Goal: Information Seeking & Learning: Check status

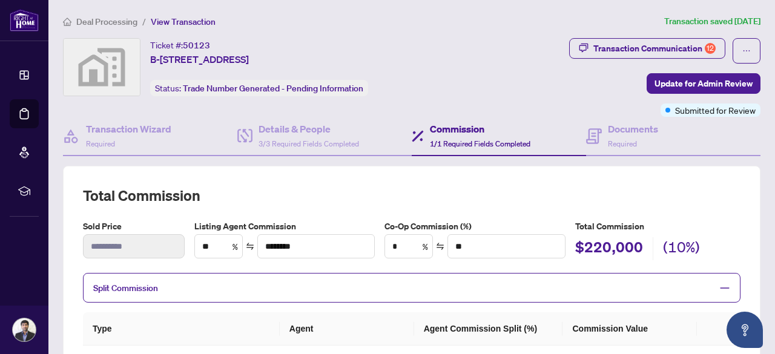
click at [428, 187] on h2 "Total Commission" at bounding box center [412, 195] width 658 height 19
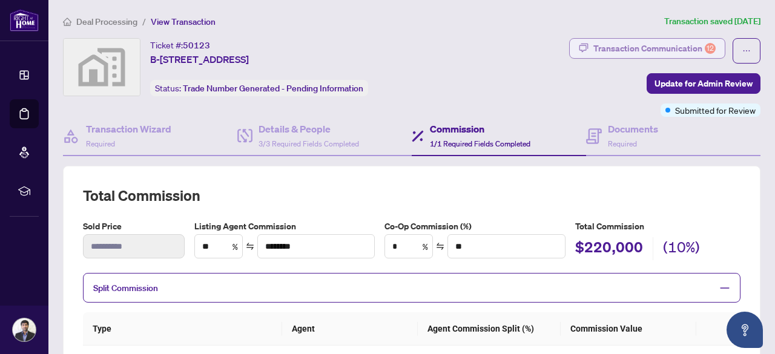
click at [628, 48] on div "Transaction Communication 12" at bounding box center [655, 48] width 122 height 19
type textarea "**********"
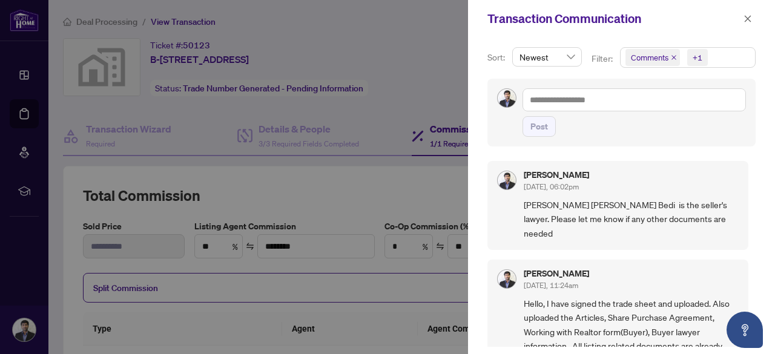
click at [614, 209] on span "[PERSON_NAME] [PERSON_NAME] Bedi is the seller's lawyer. Please let me know if …" at bounding box center [631, 219] width 215 height 42
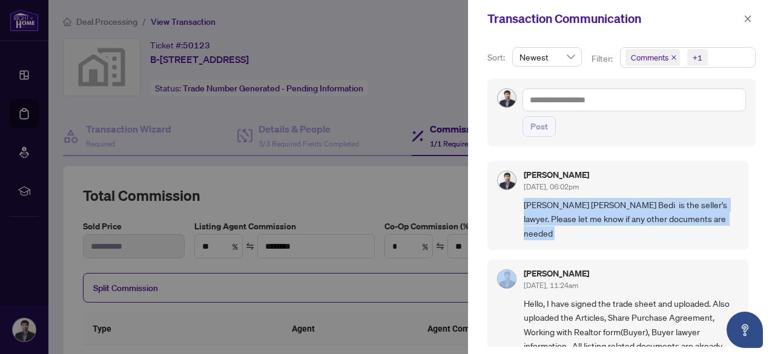
click at [614, 209] on span "[PERSON_NAME] [PERSON_NAME] Bedi is the seller's lawyer. Please let me know if …" at bounding box center [631, 219] width 215 height 42
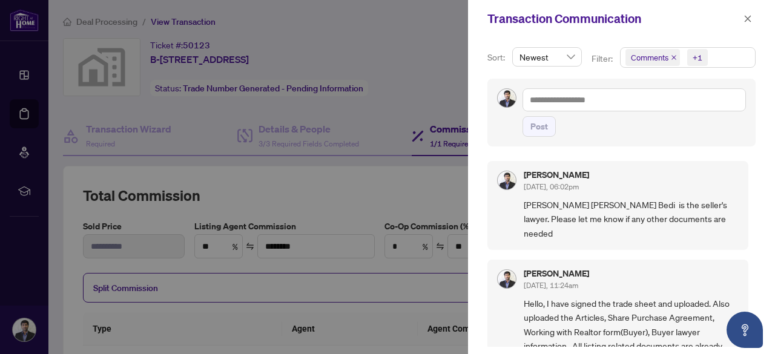
click at [614, 208] on span "[PERSON_NAME] [PERSON_NAME] Bedi is the seller's lawyer. Please let me know if …" at bounding box center [631, 219] width 215 height 42
click at [743, 22] on button "button" at bounding box center [748, 19] width 16 height 15
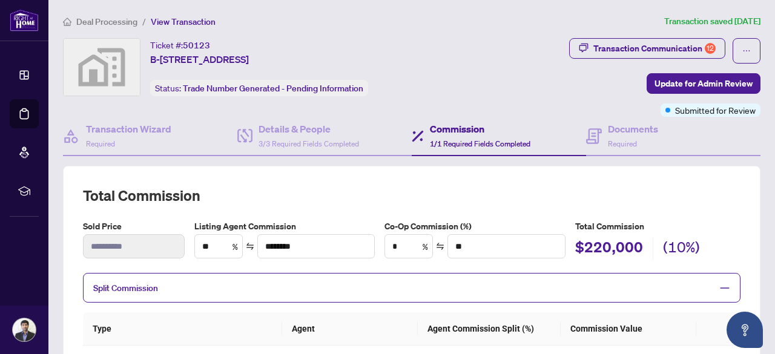
click at [102, 22] on span "Deal Processing" at bounding box center [106, 21] width 61 height 11
